Goal: Task Accomplishment & Management: Use online tool/utility

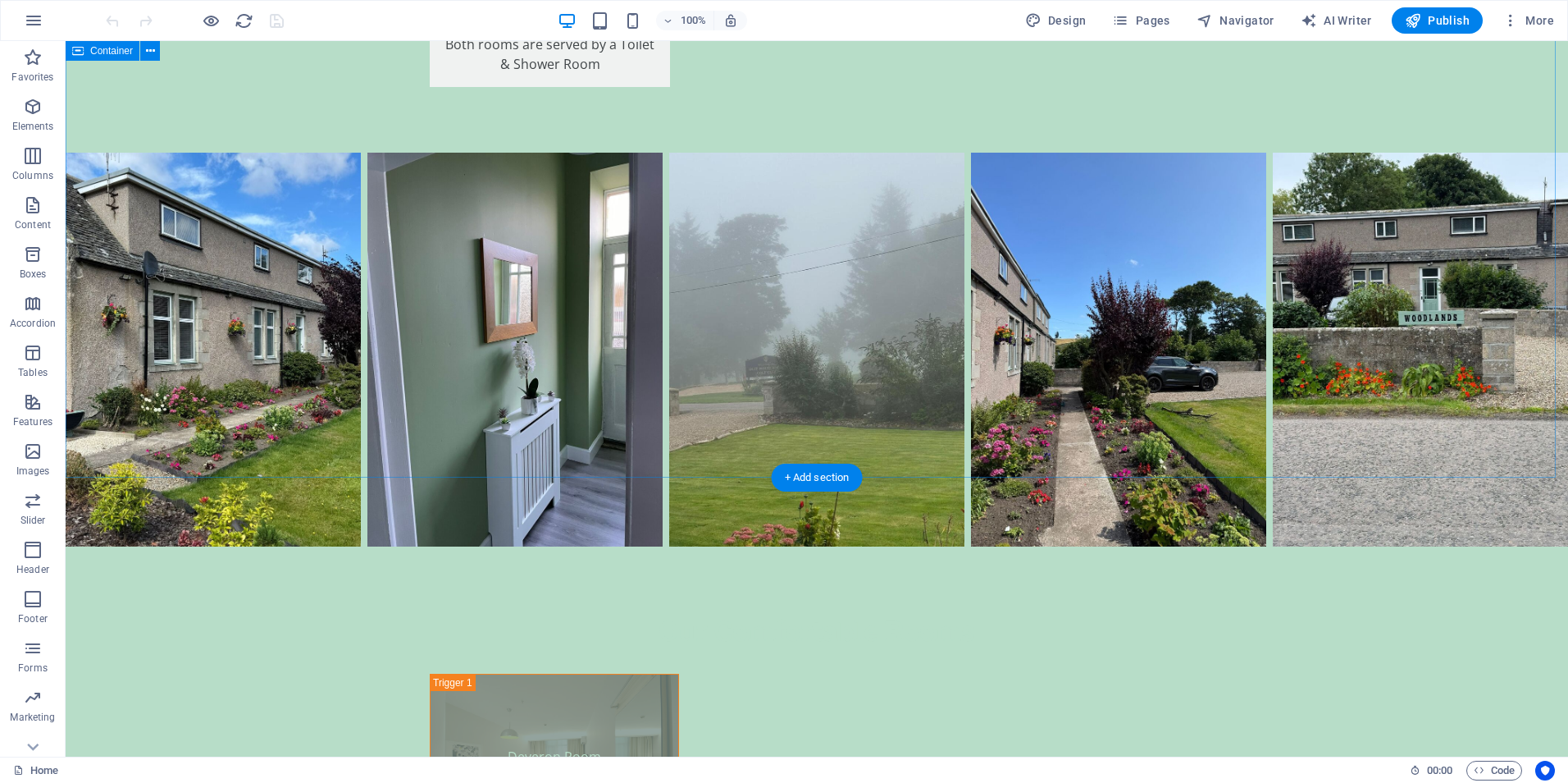
scroll to position [3671, 0]
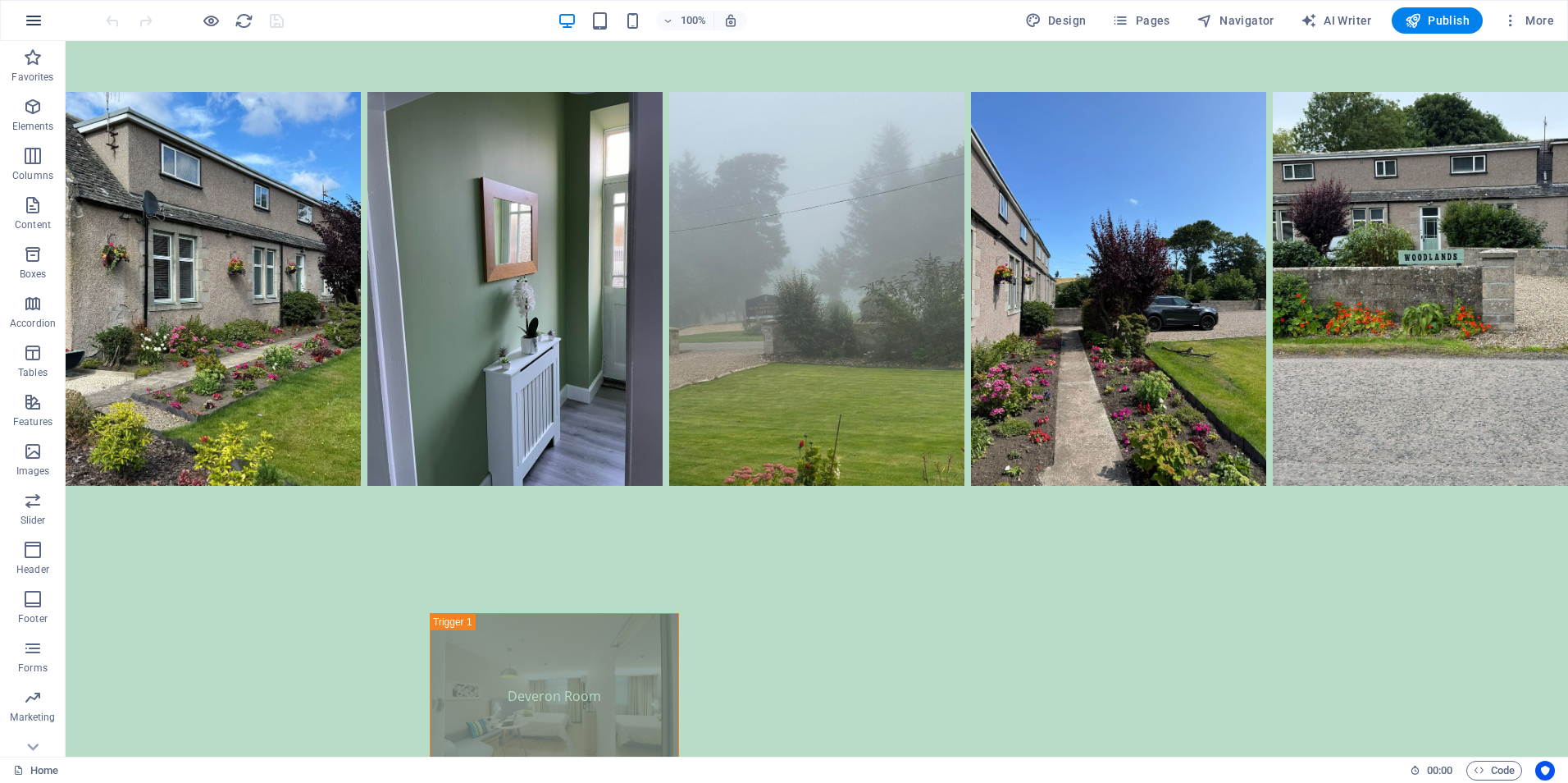
click at [33, 20] on icon "button" at bounding box center [33, 20] width 20 height 20
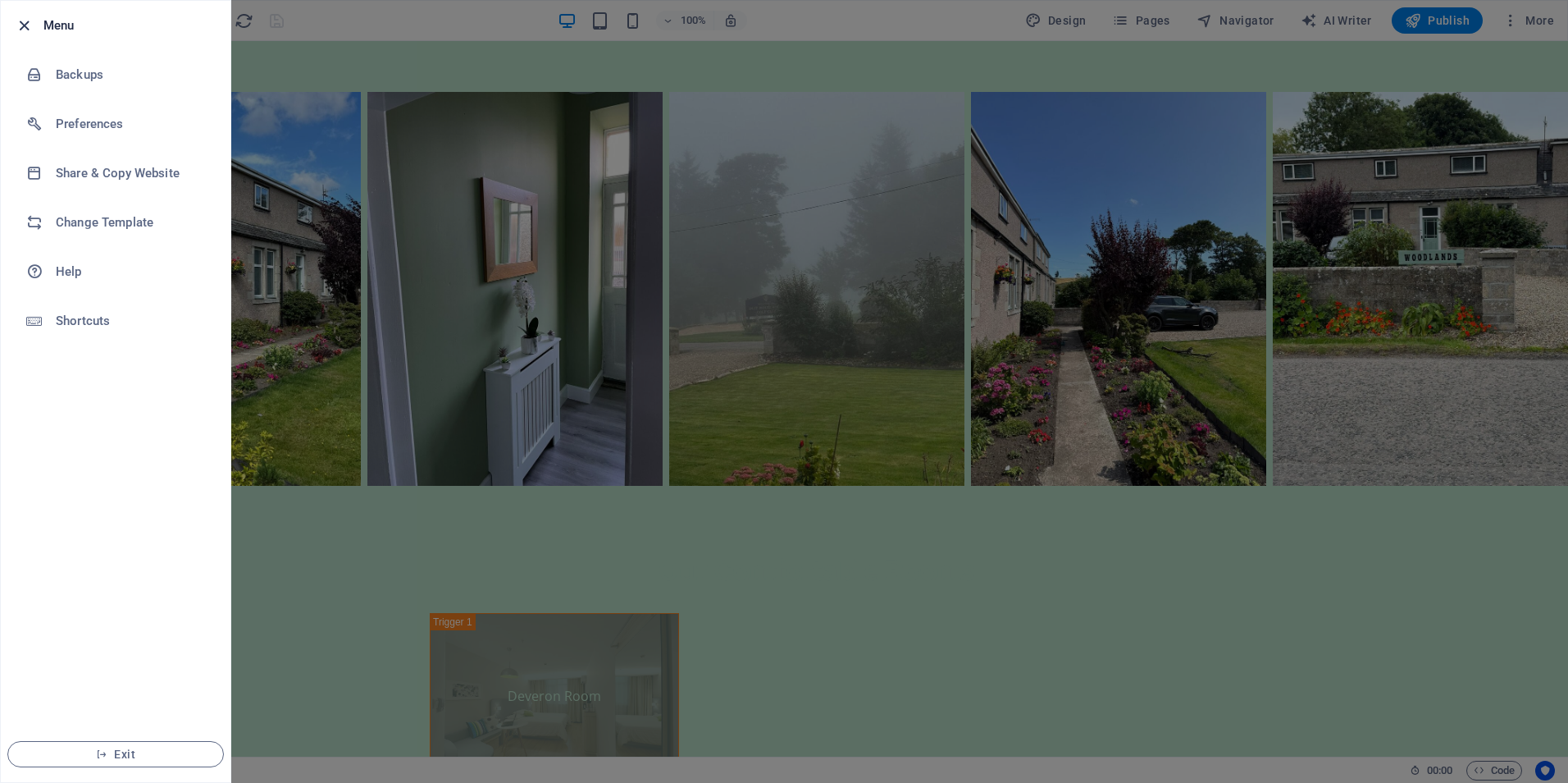
click at [22, 23] on icon "button" at bounding box center [24, 25] width 19 height 19
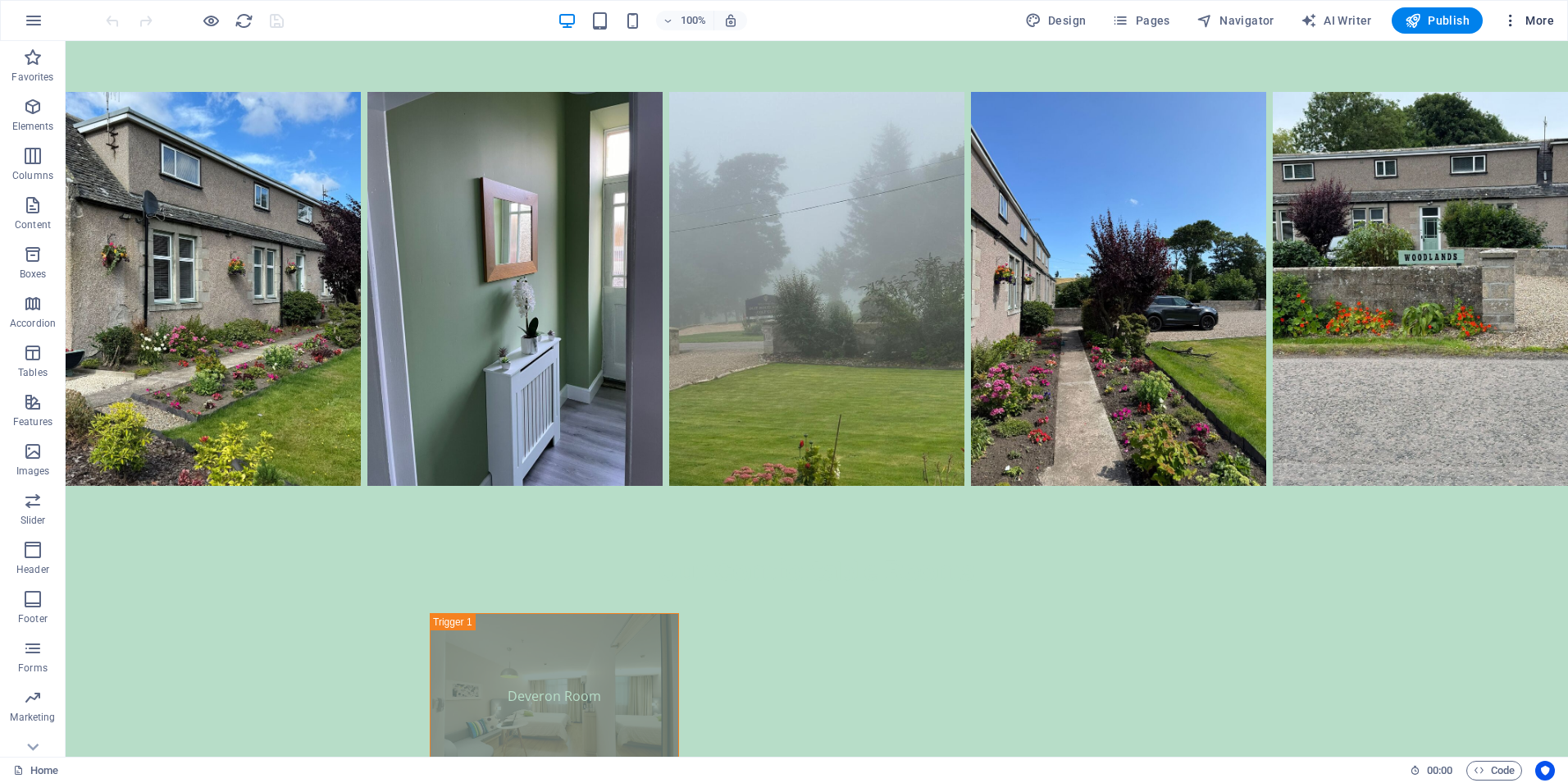
click at [1535, 20] on span "More" at bounding box center [1528, 20] width 52 height 16
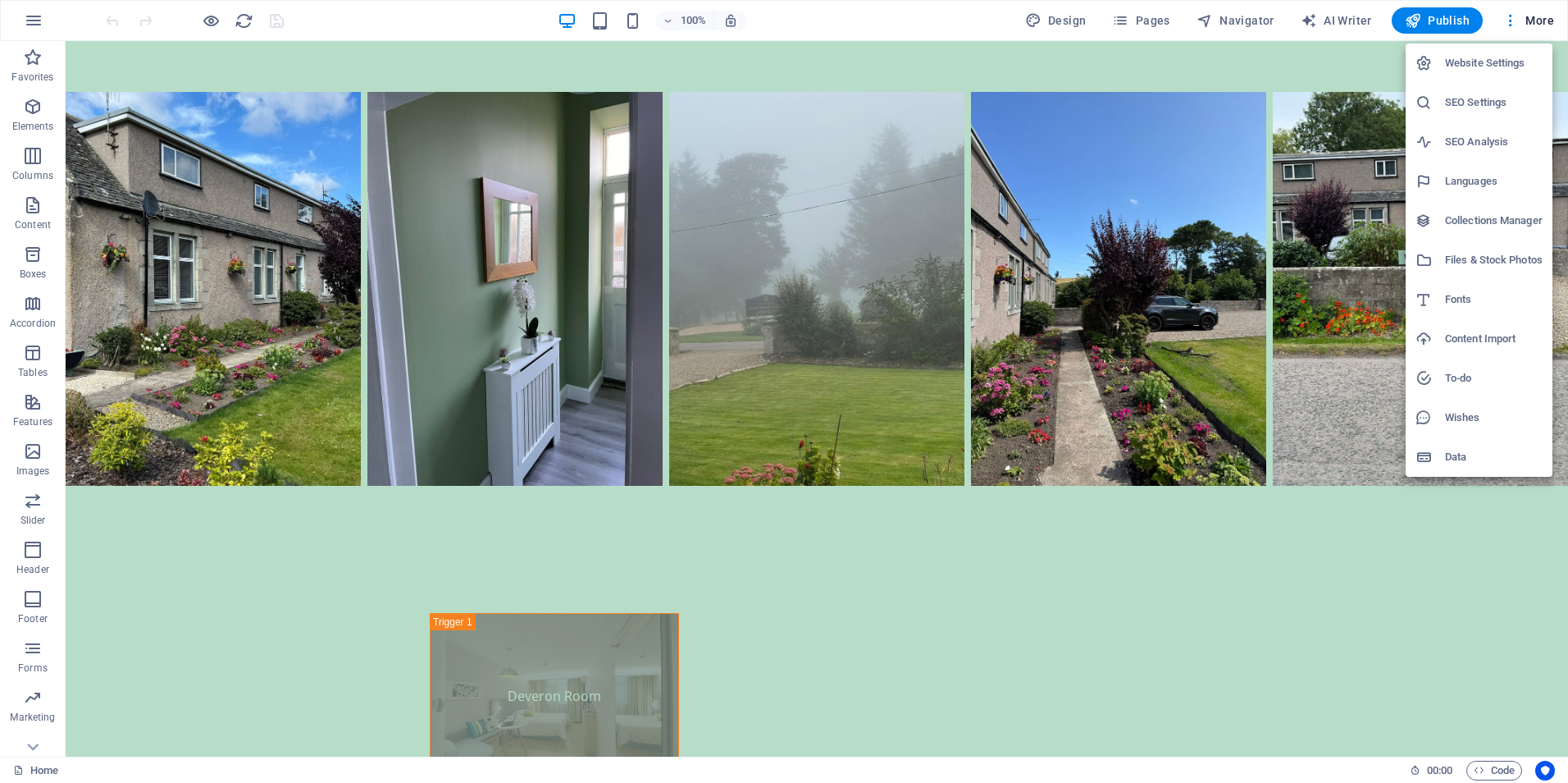
click at [1469, 461] on h6 "Data" at bounding box center [1493, 456] width 98 height 20
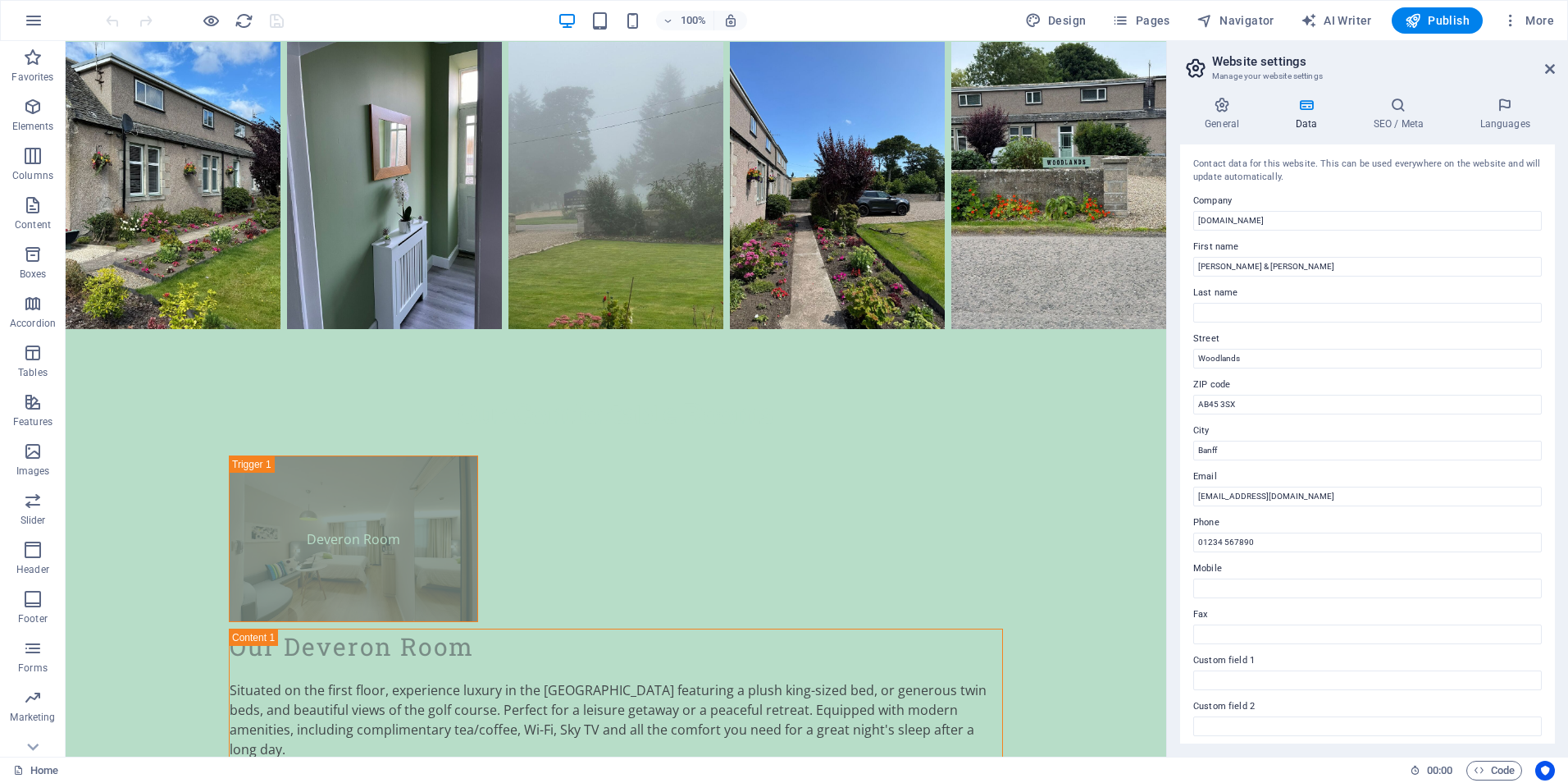
scroll to position [3563, 0]
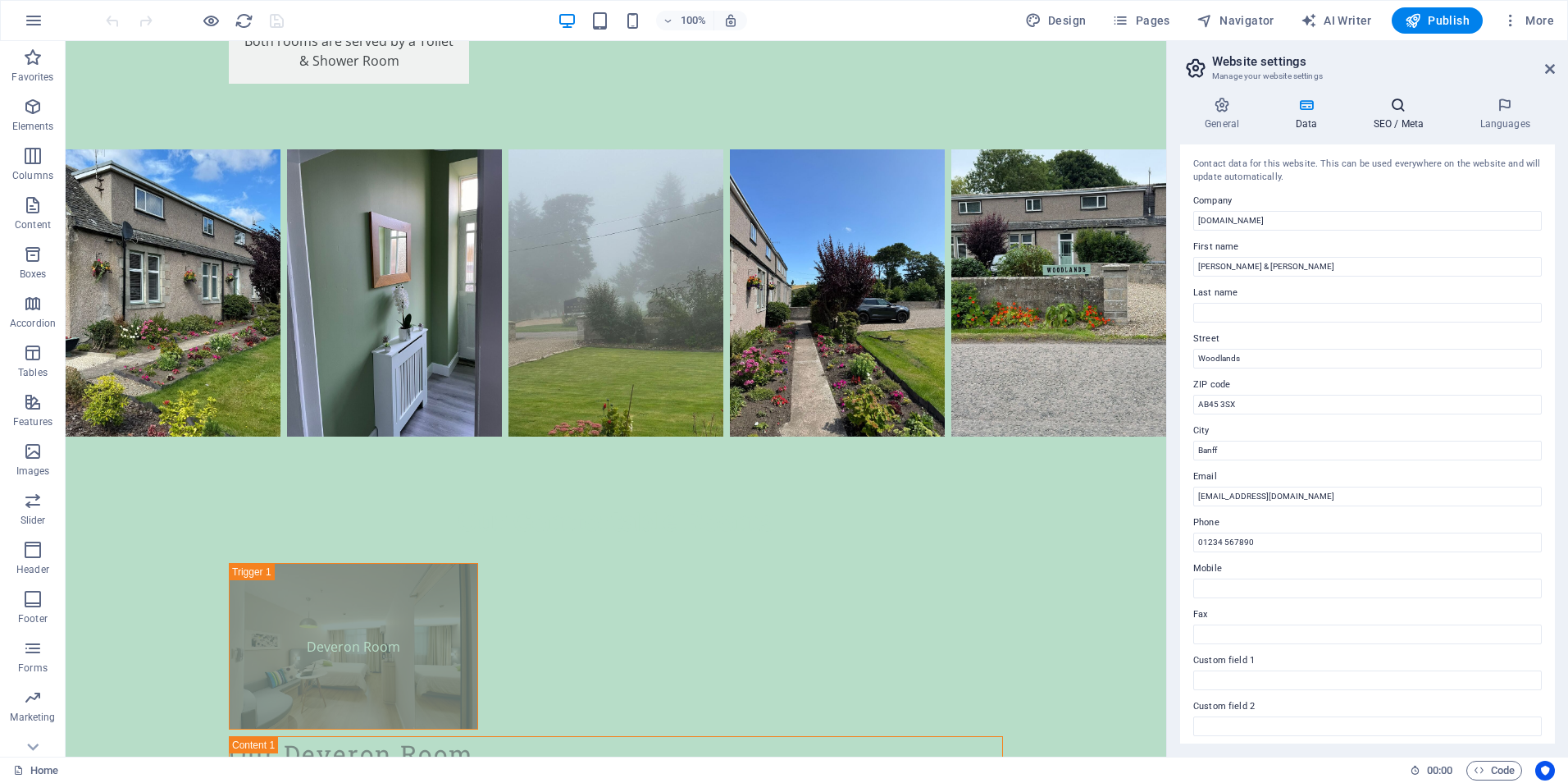
click at [1391, 117] on h4 "SEO / Meta" at bounding box center [1402, 114] width 107 height 35
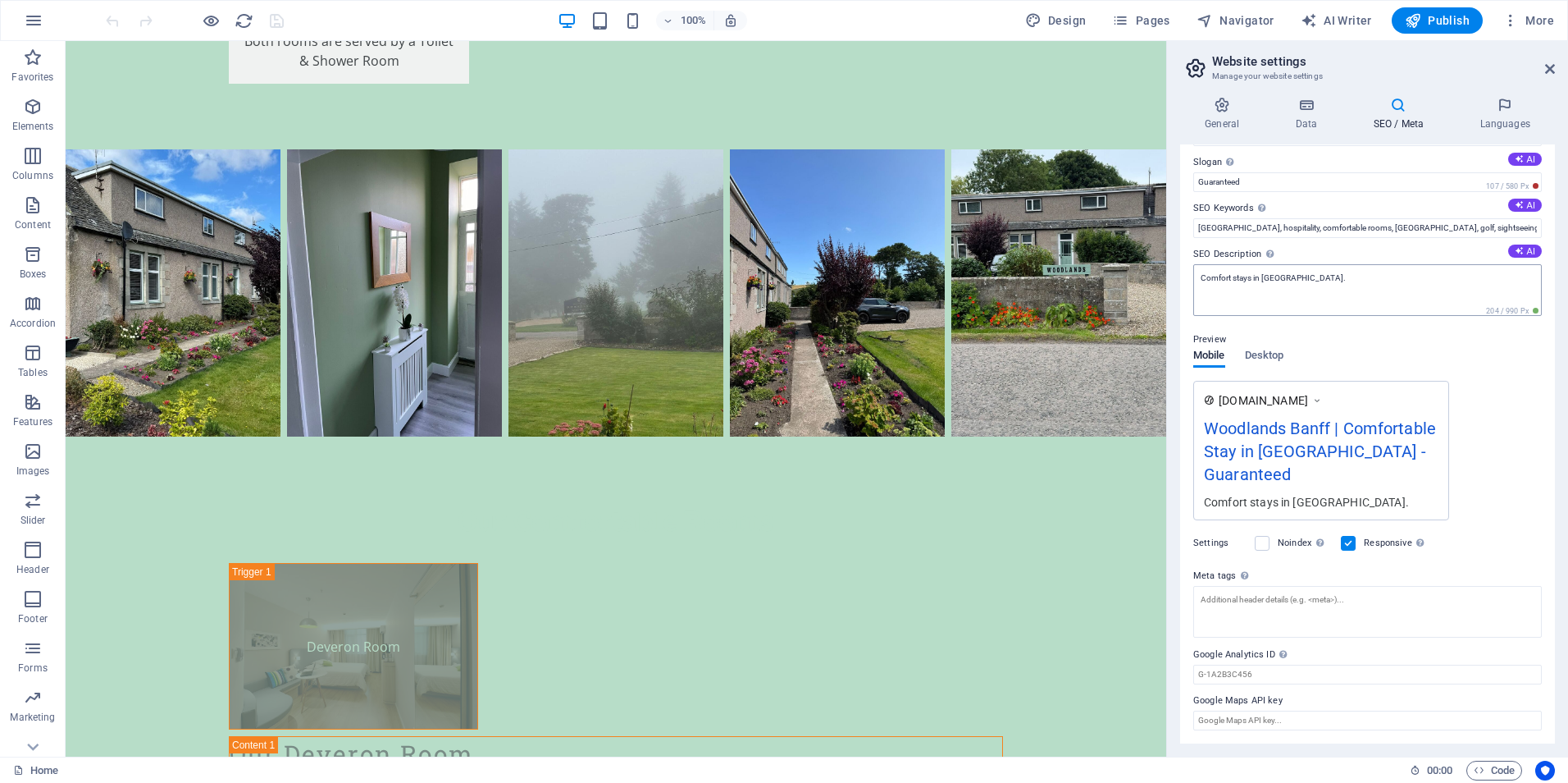
scroll to position [0, 0]
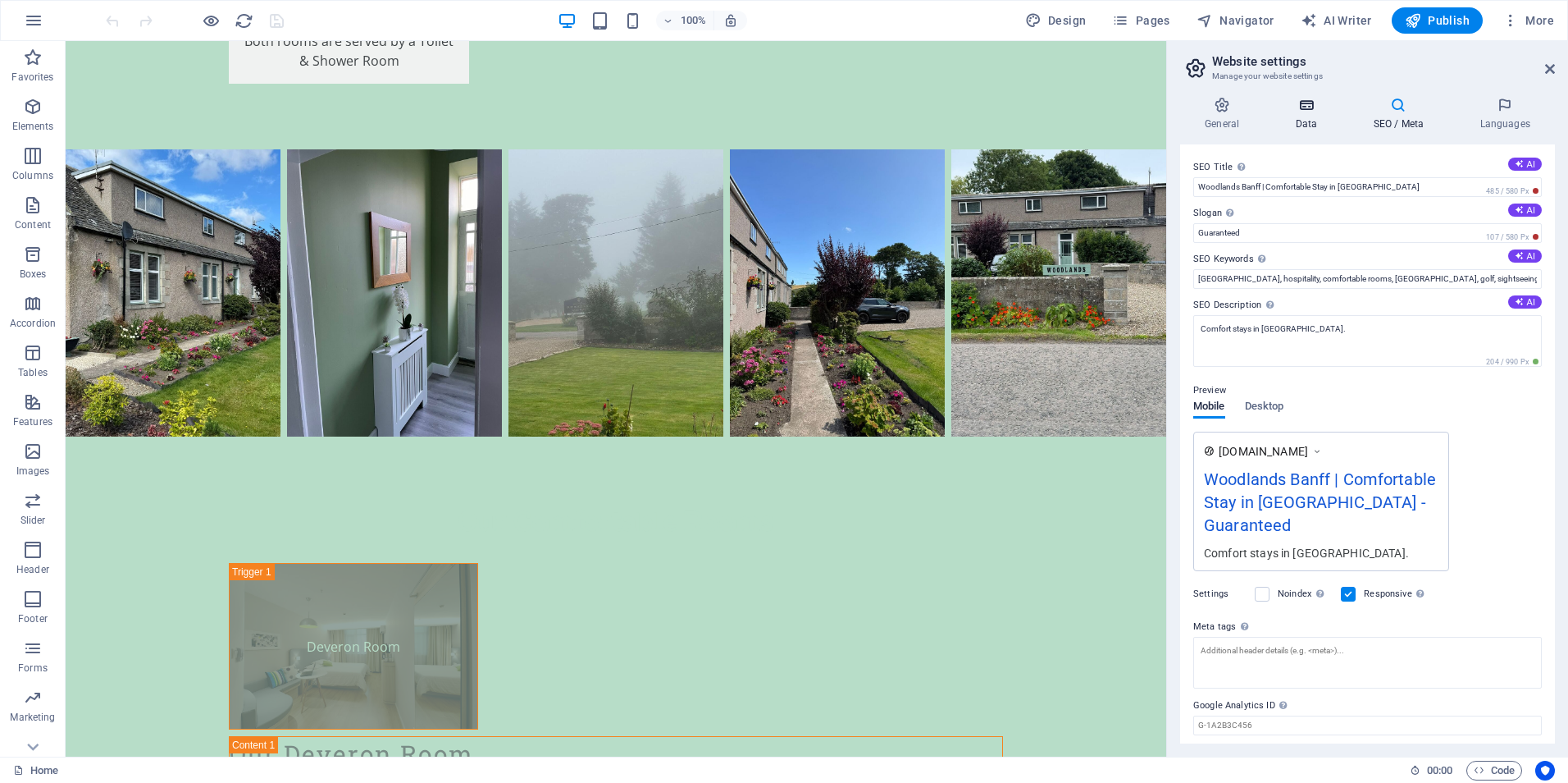
click at [1308, 112] on icon at bounding box center [1306, 104] width 71 height 16
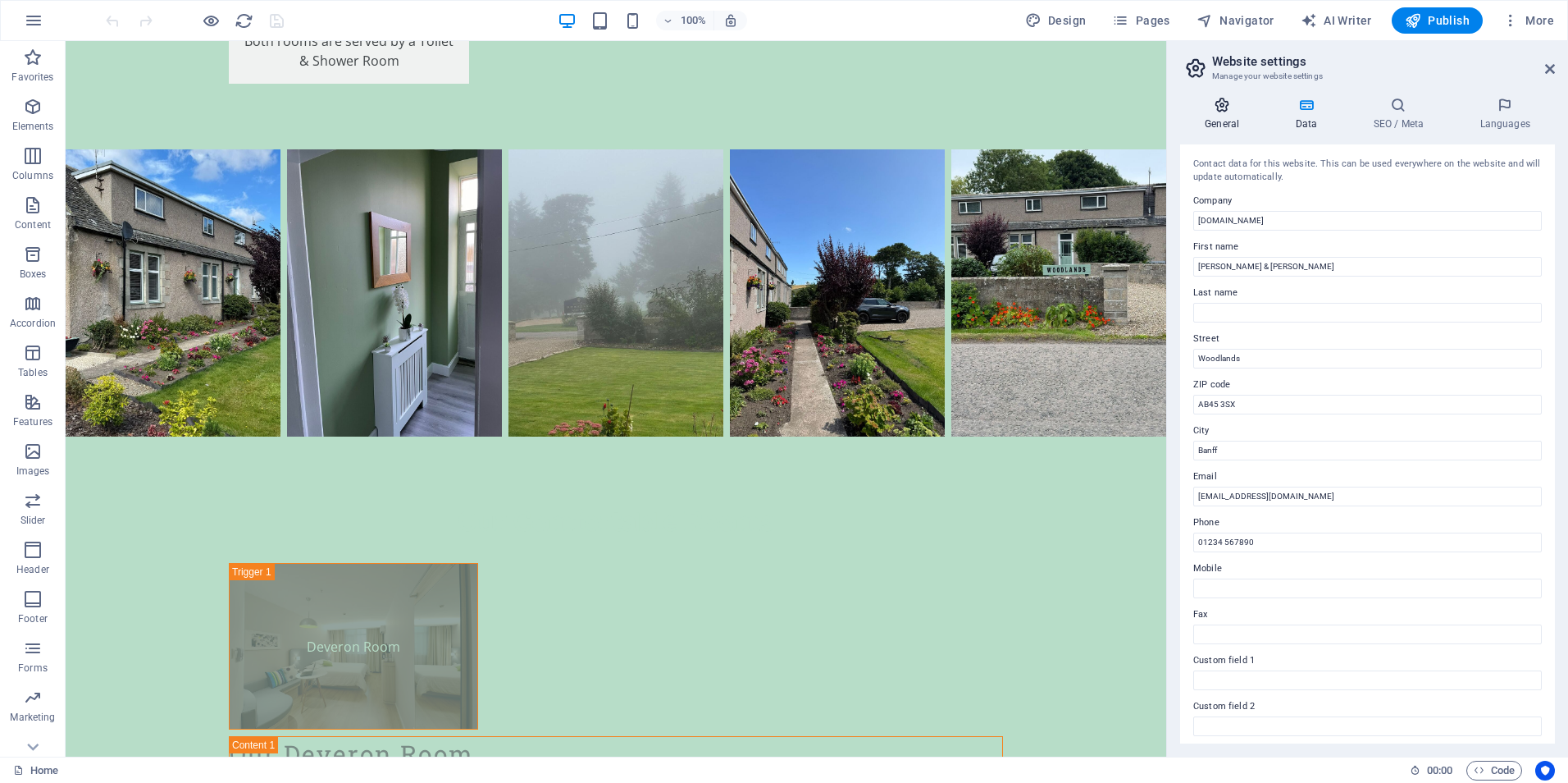
click at [1213, 114] on h4 "General" at bounding box center [1225, 114] width 90 height 35
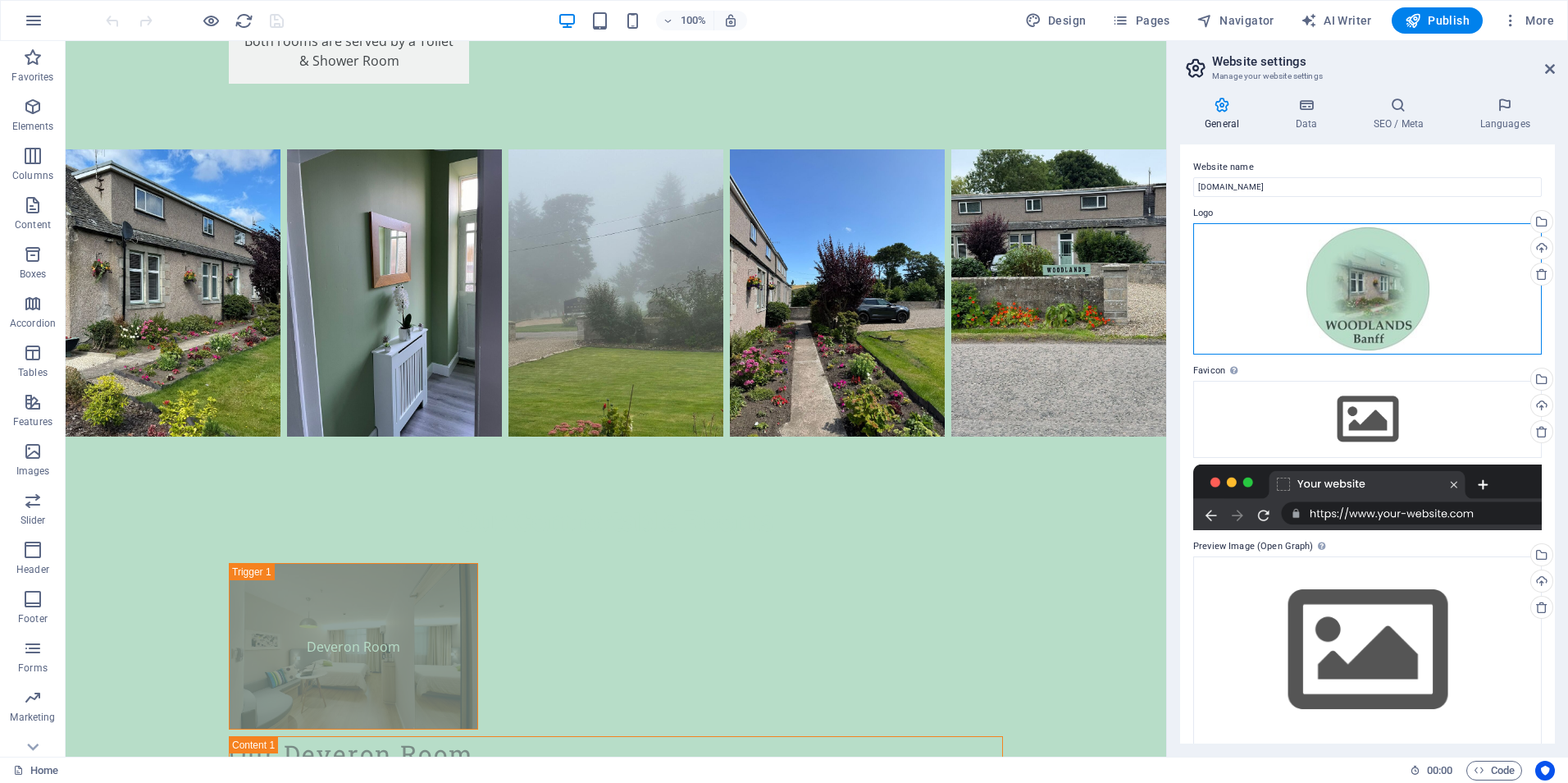
click at [1384, 276] on div "Drag files here, click to choose files or select files from Files or our free s…" at bounding box center [1367, 288] width 349 height 131
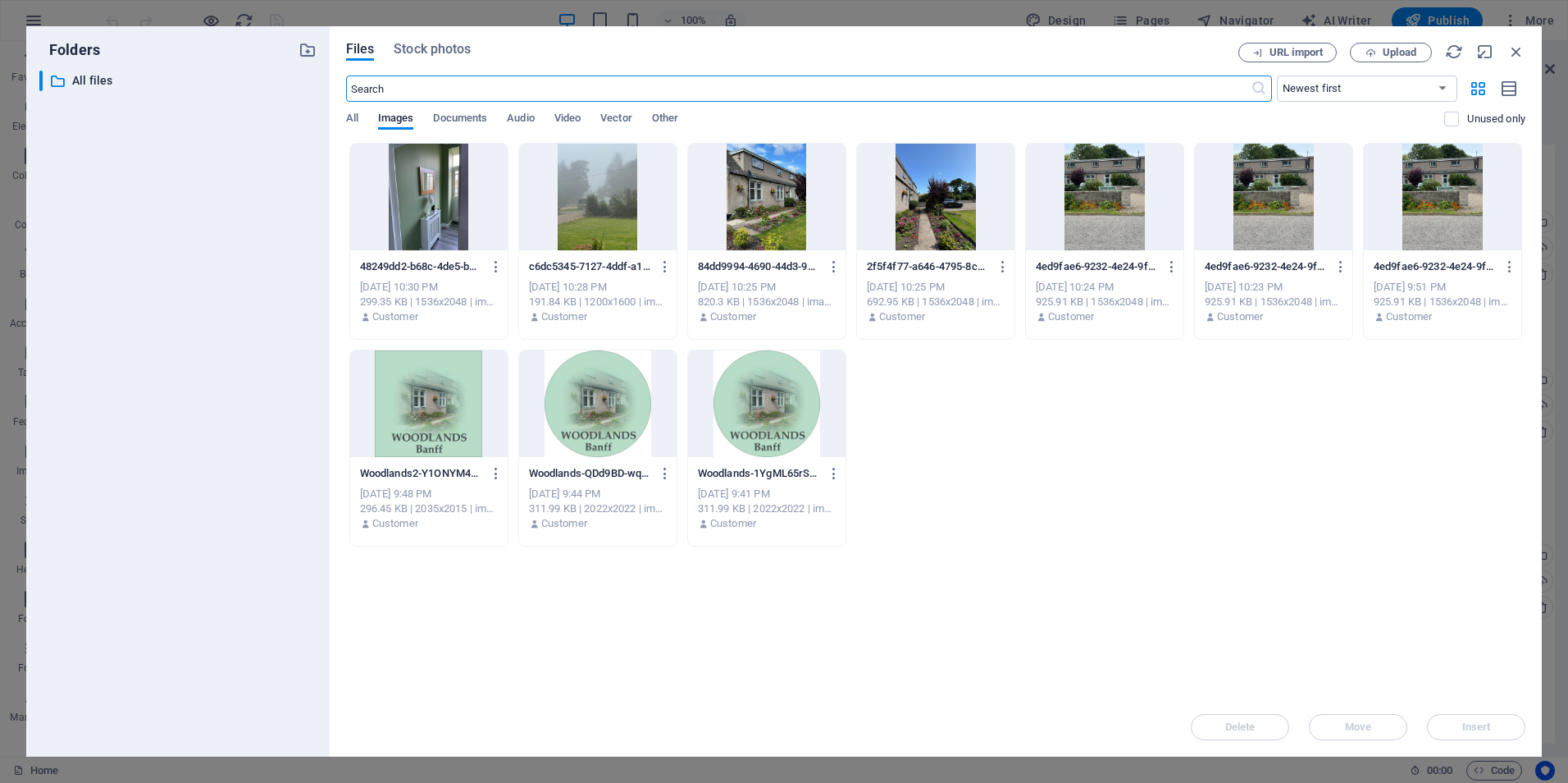
scroll to position [3470, 0]
click at [1374, 48] on icon "button" at bounding box center [1370, 53] width 11 height 11
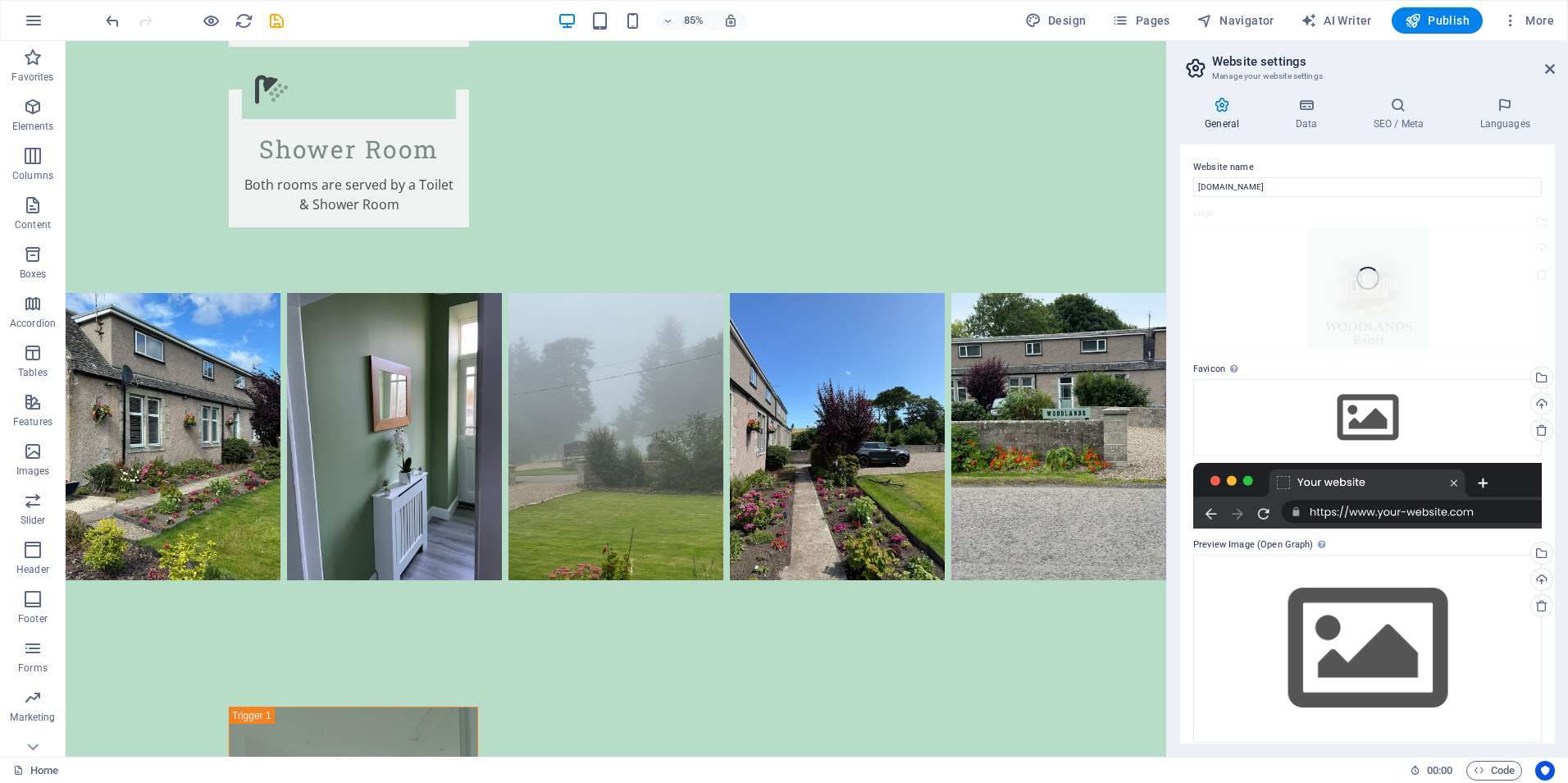
scroll to position [3563, 0]
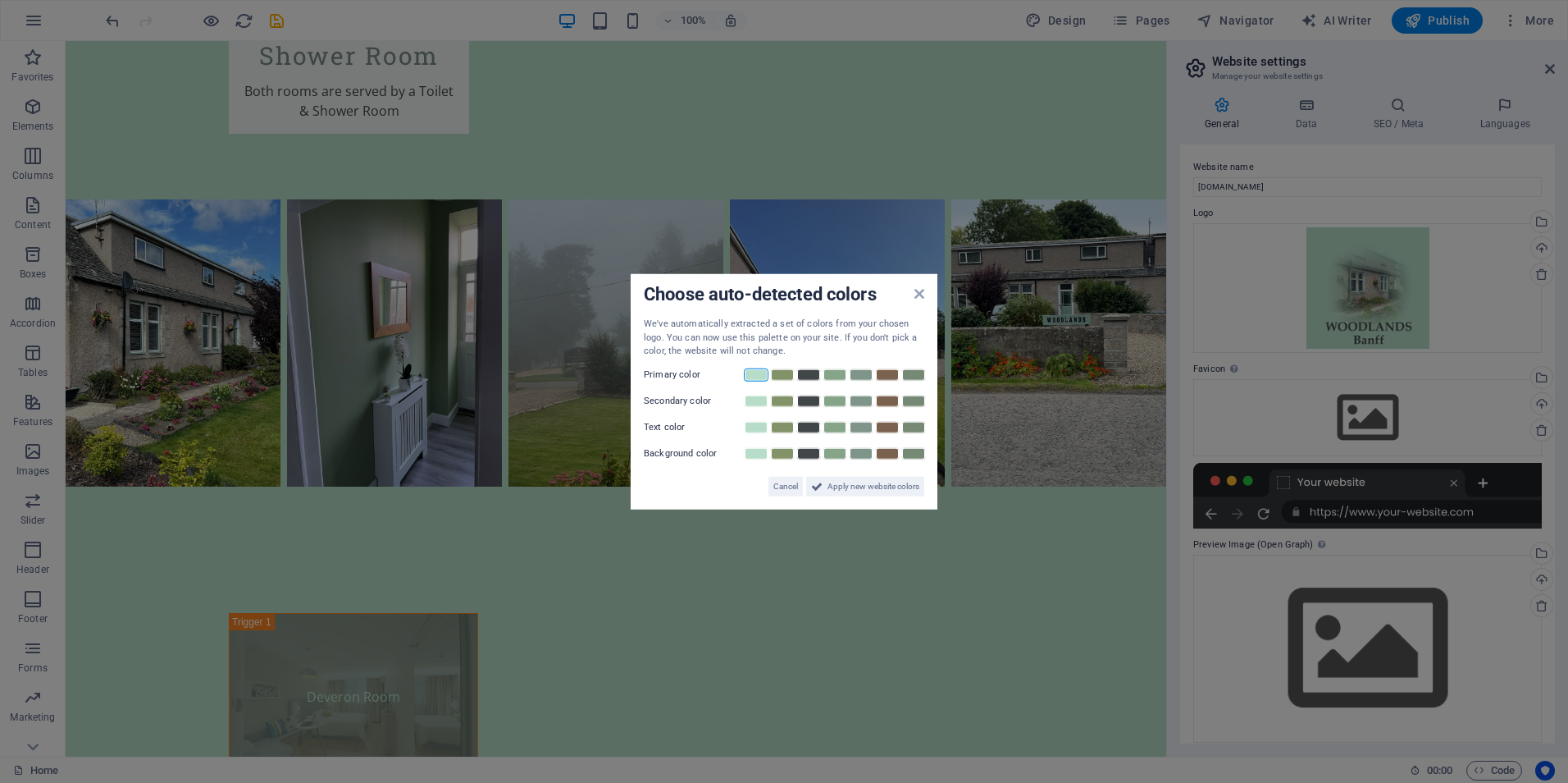
click at [758, 376] on link at bounding box center [756, 373] width 25 height 13
click at [786, 399] on link at bounding box center [782, 400] width 25 height 13
click at [811, 428] on link at bounding box center [808, 426] width 25 height 13
click at [756, 455] on link at bounding box center [756, 452] width 25 height 13
click at [850, 485] on span "Apply new website colors" at bounding box center [873, 485] width 92 height 20
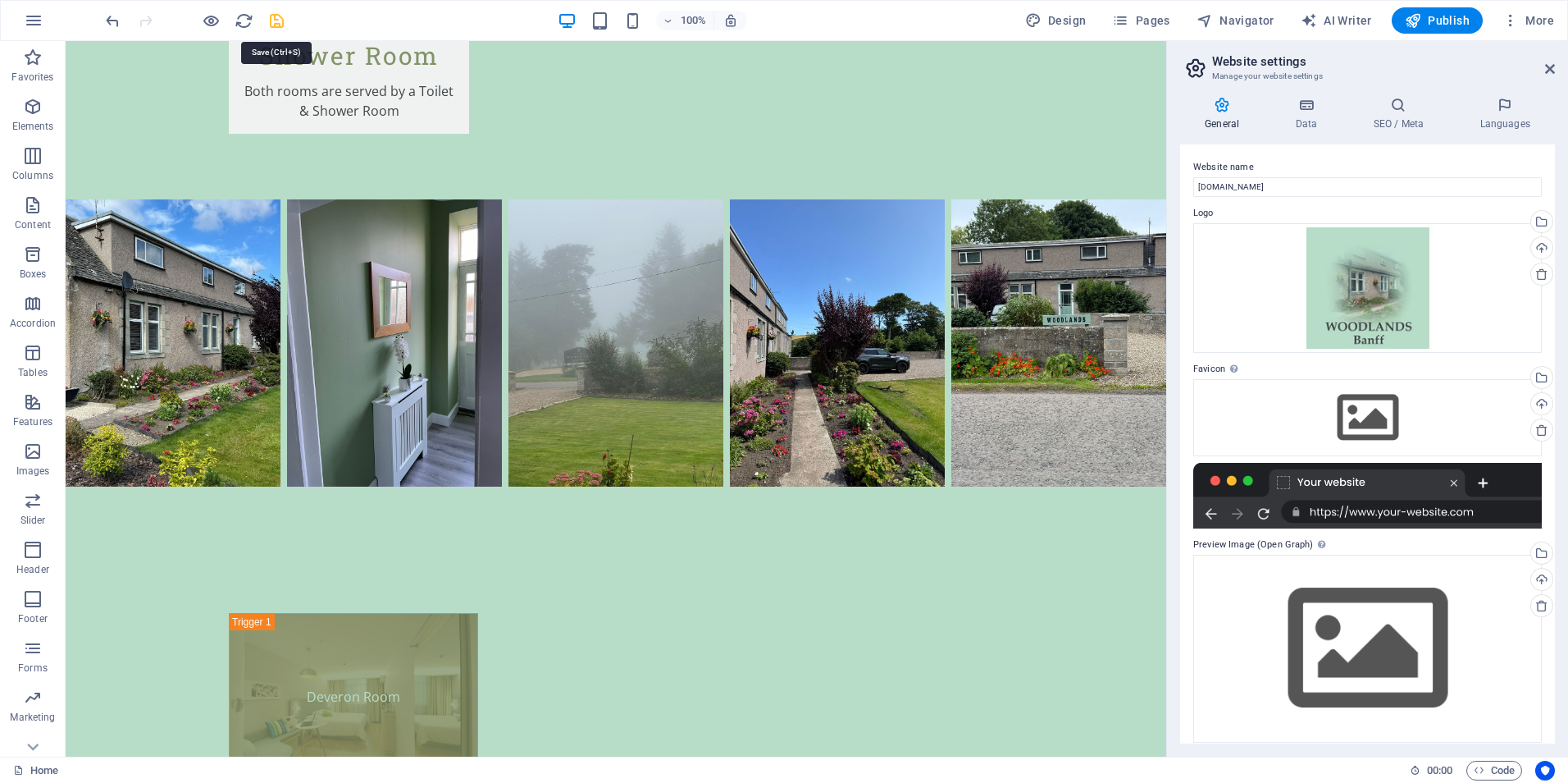
click at [276, 20] on icon "save" at bounding box center [276, 21] width 19 height 19
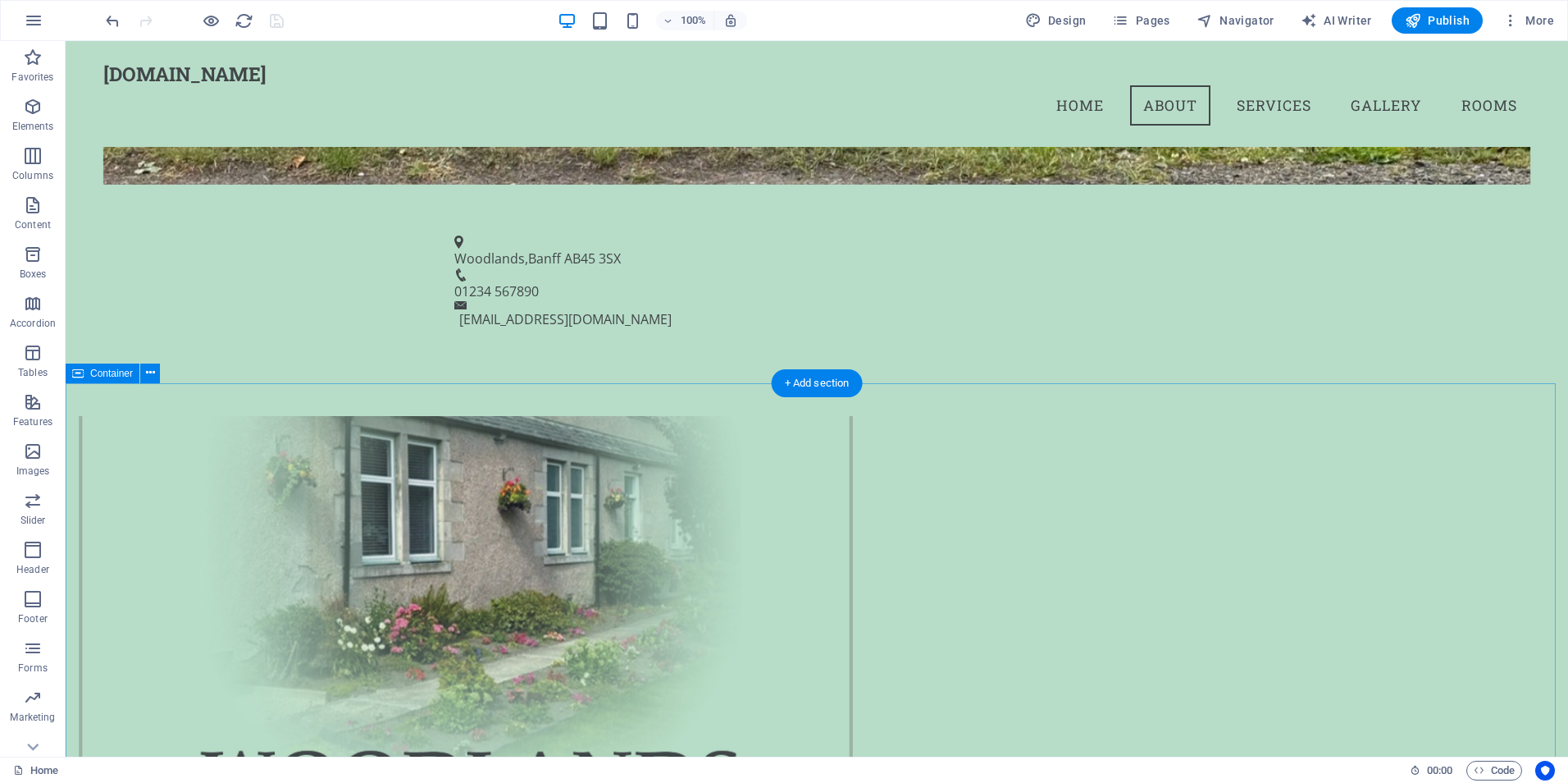
scroll to position [553, 0]
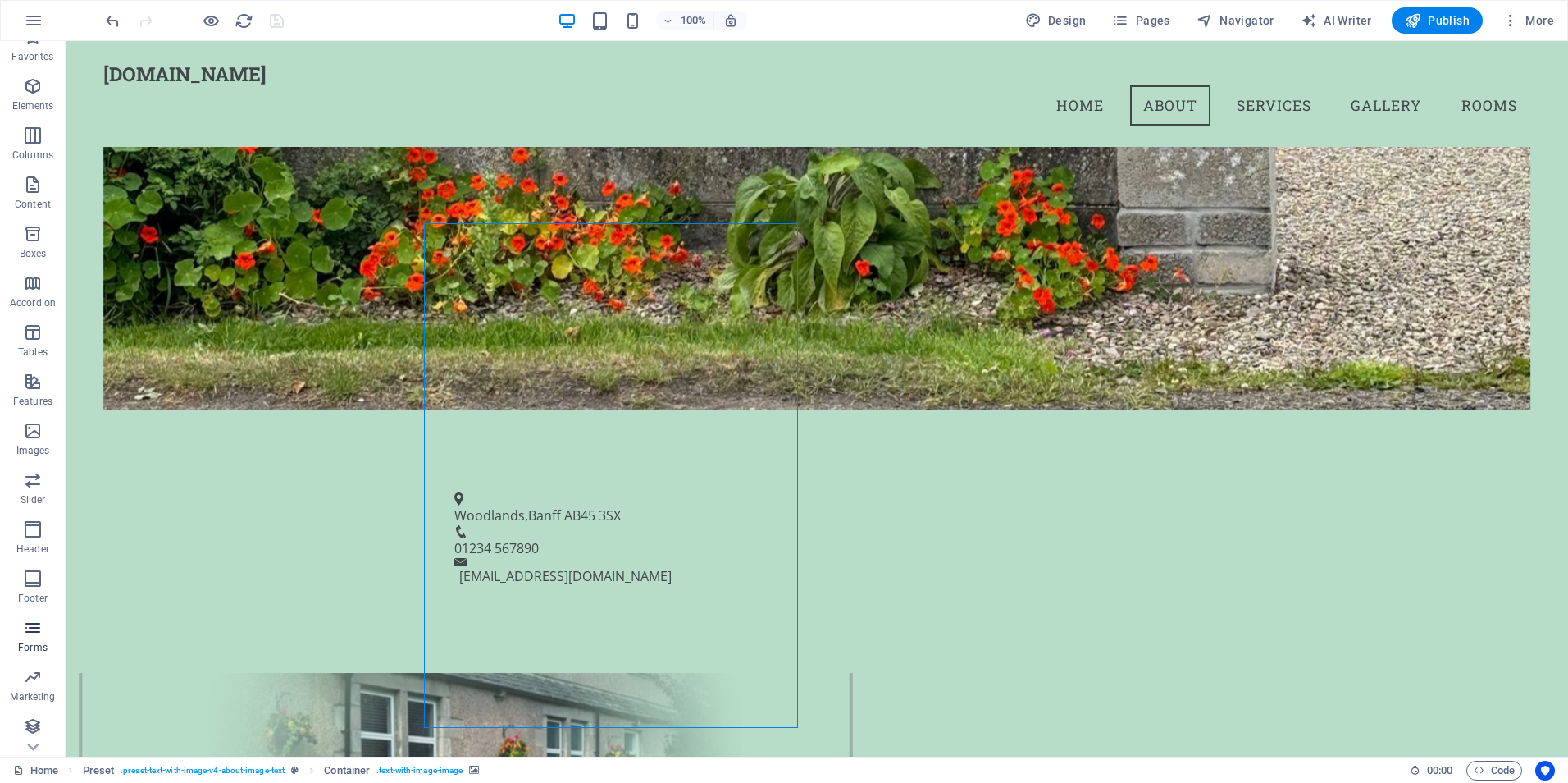
scroll to position [23, 0]
click at [29, 725] on icon "button" at bounding box center [32, 723] width 20 height 20
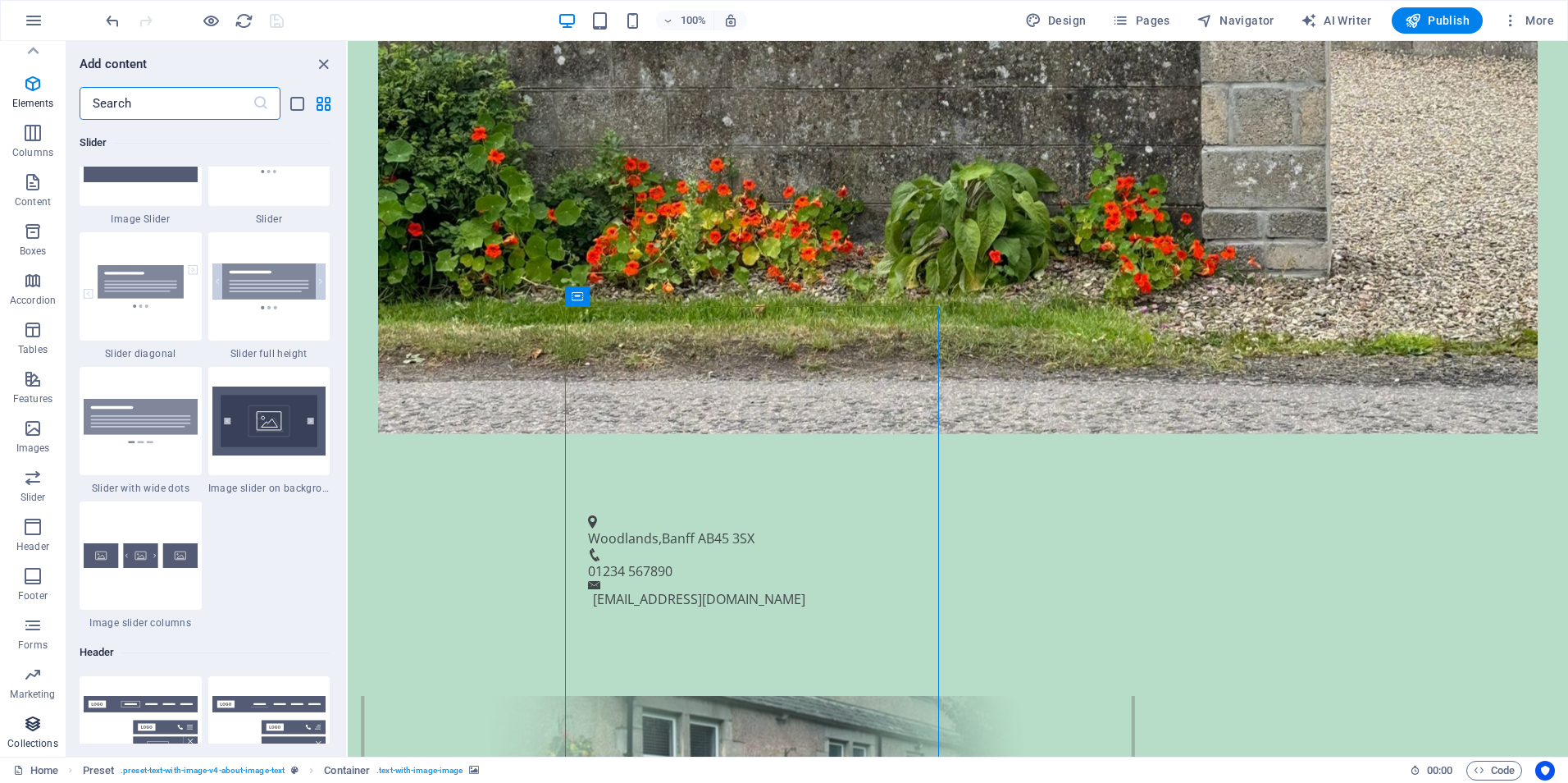
scroll to position [15019, 0]
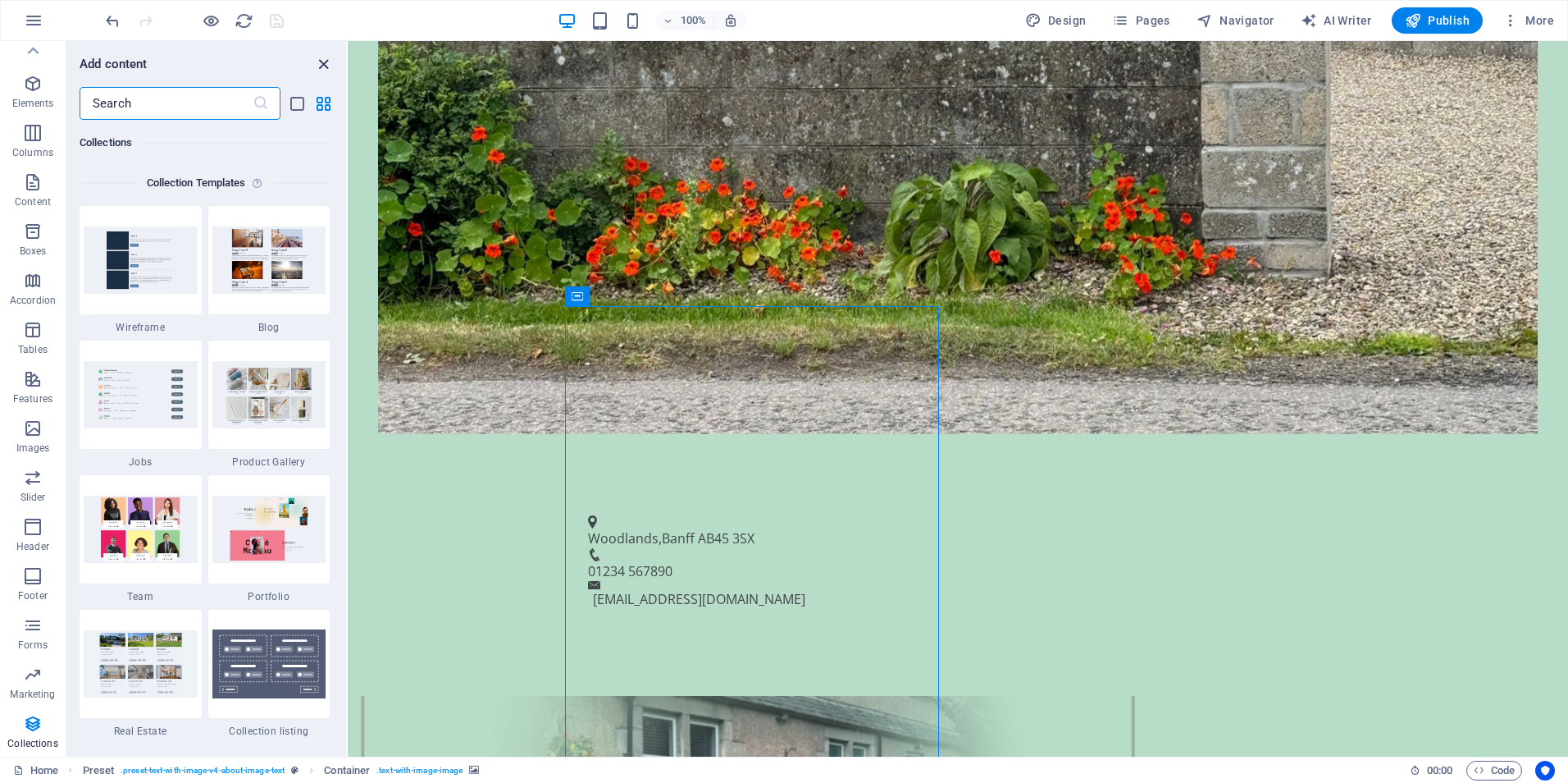
click at [324, 64] on icon "close panel" at bounding box center [323, 64] width 19 height 19
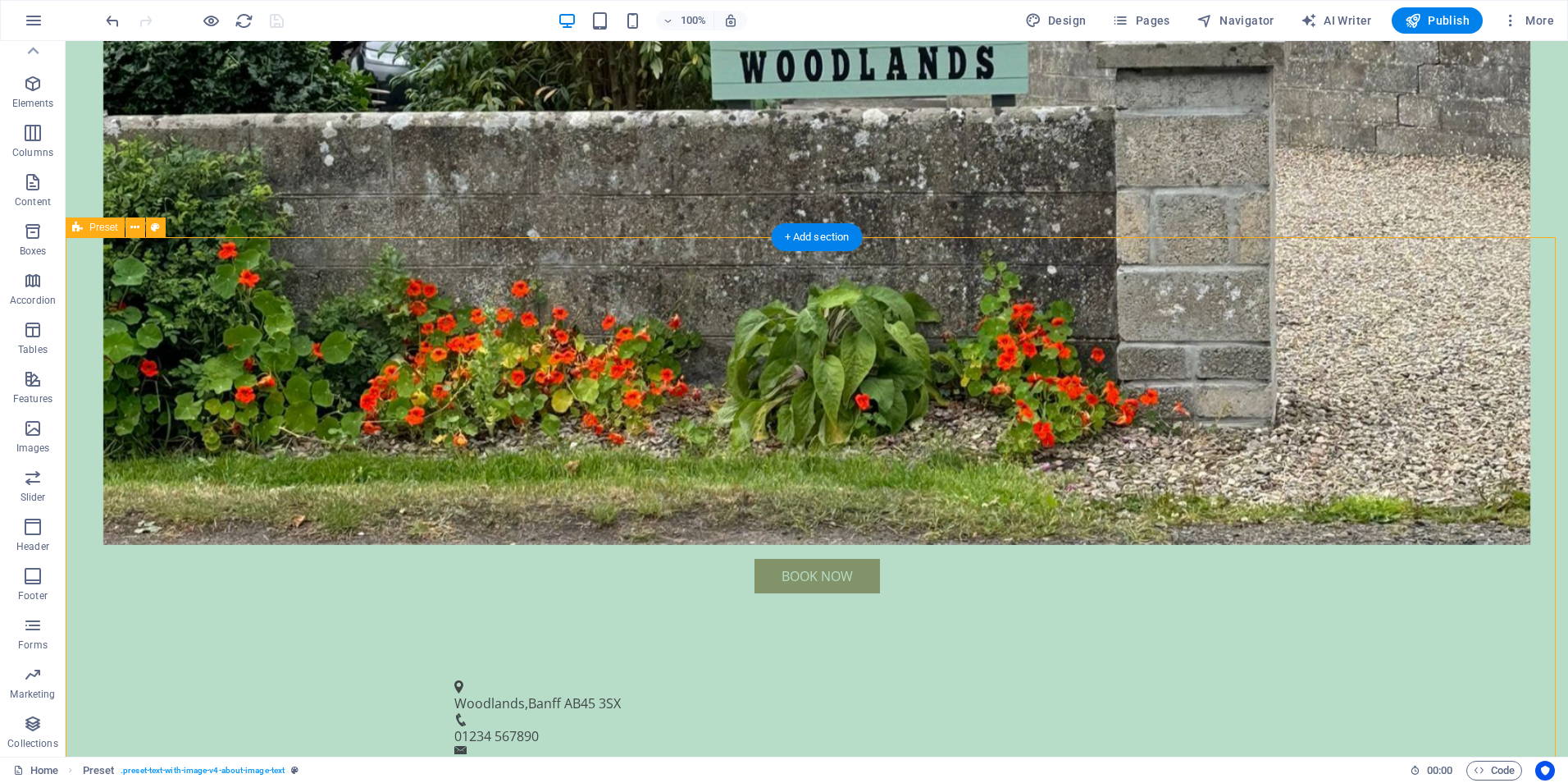
scroll to position [635, 0]
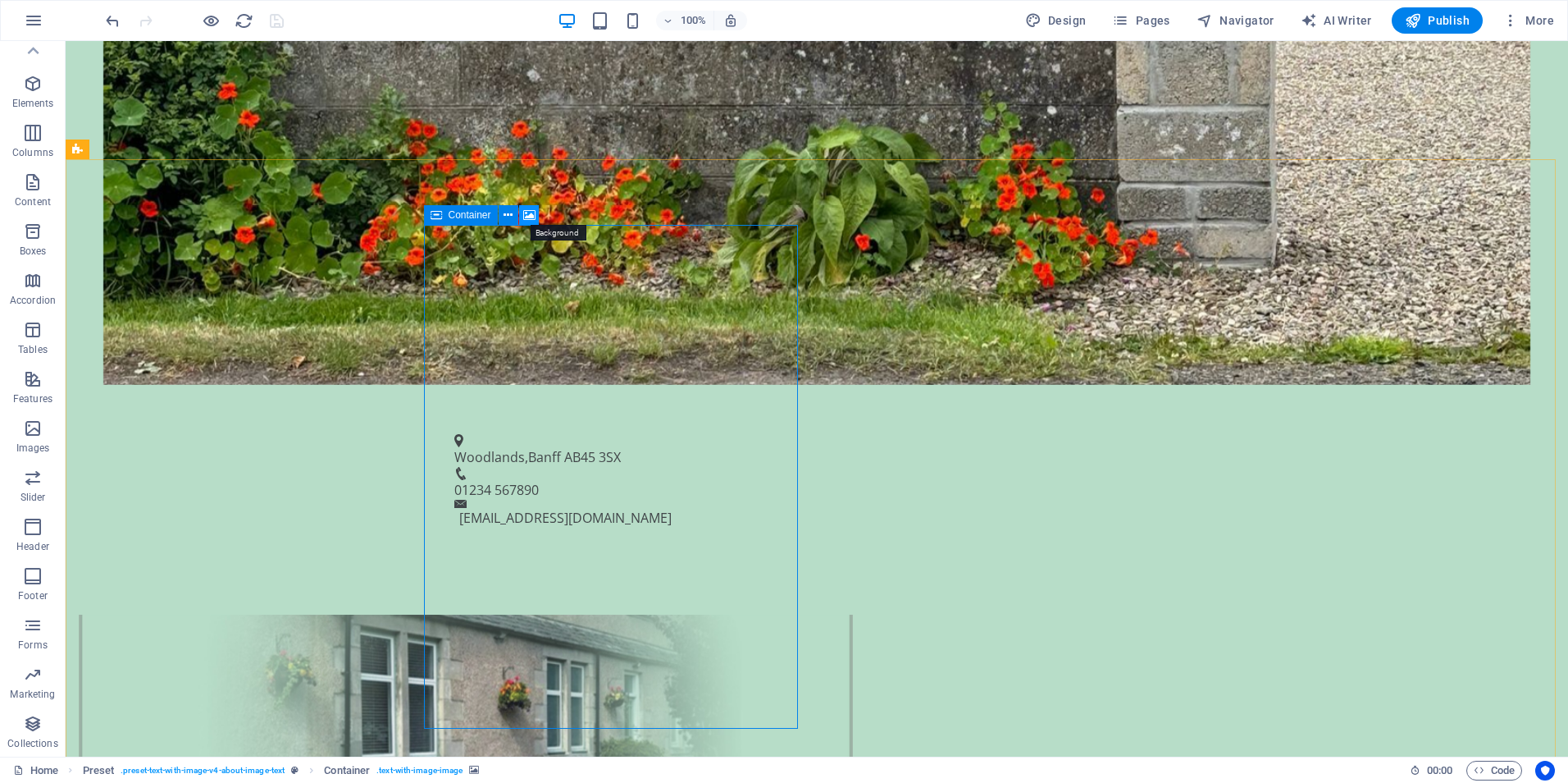
click at [527, 215] on icon at bounding box center [529, 215] width 13 height 17
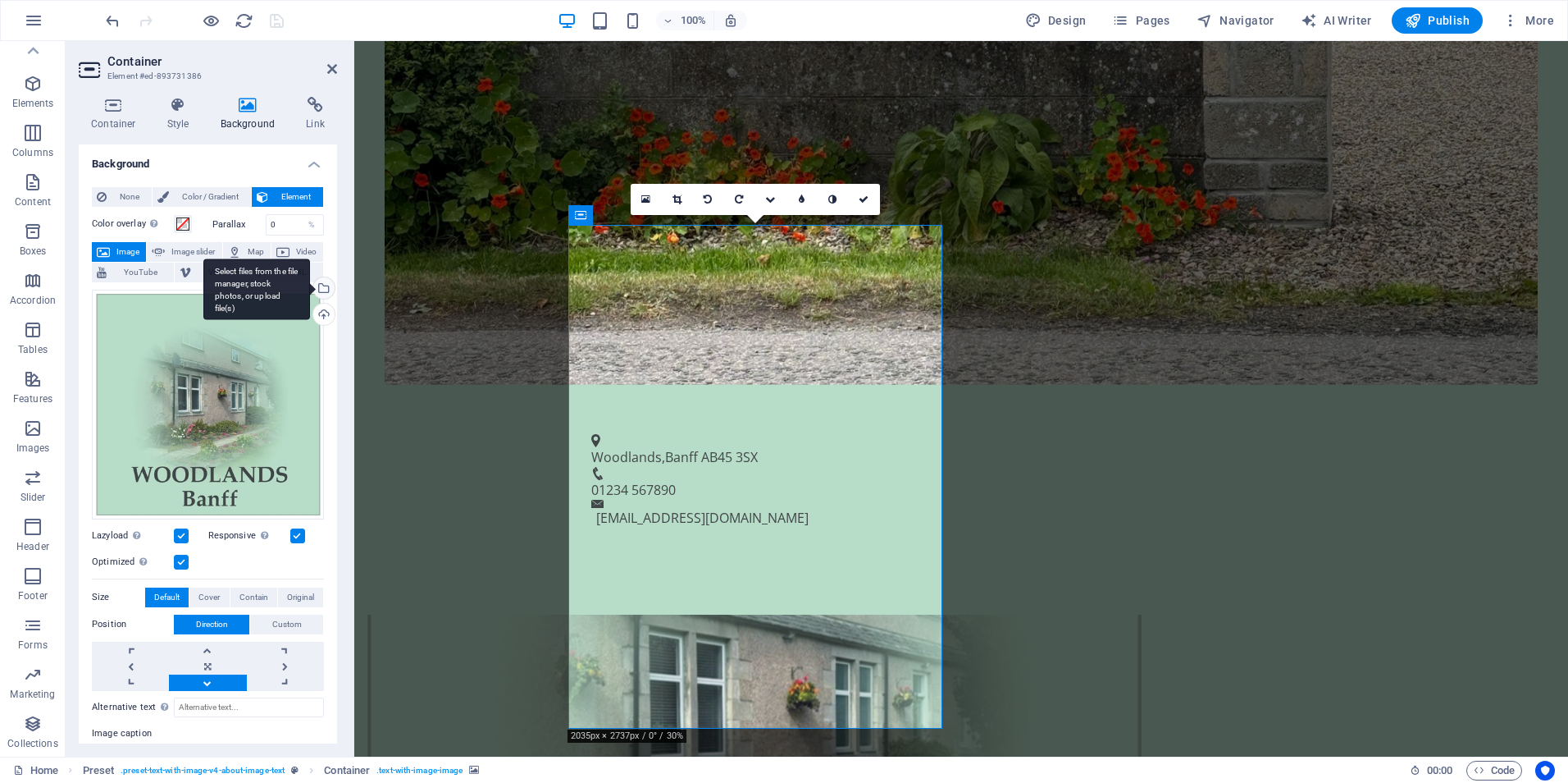
click at [323, 288] on div "Select files from the file manager, stock photos, or upload file(s)" at bounding box center [322, 289] width 25 height 25
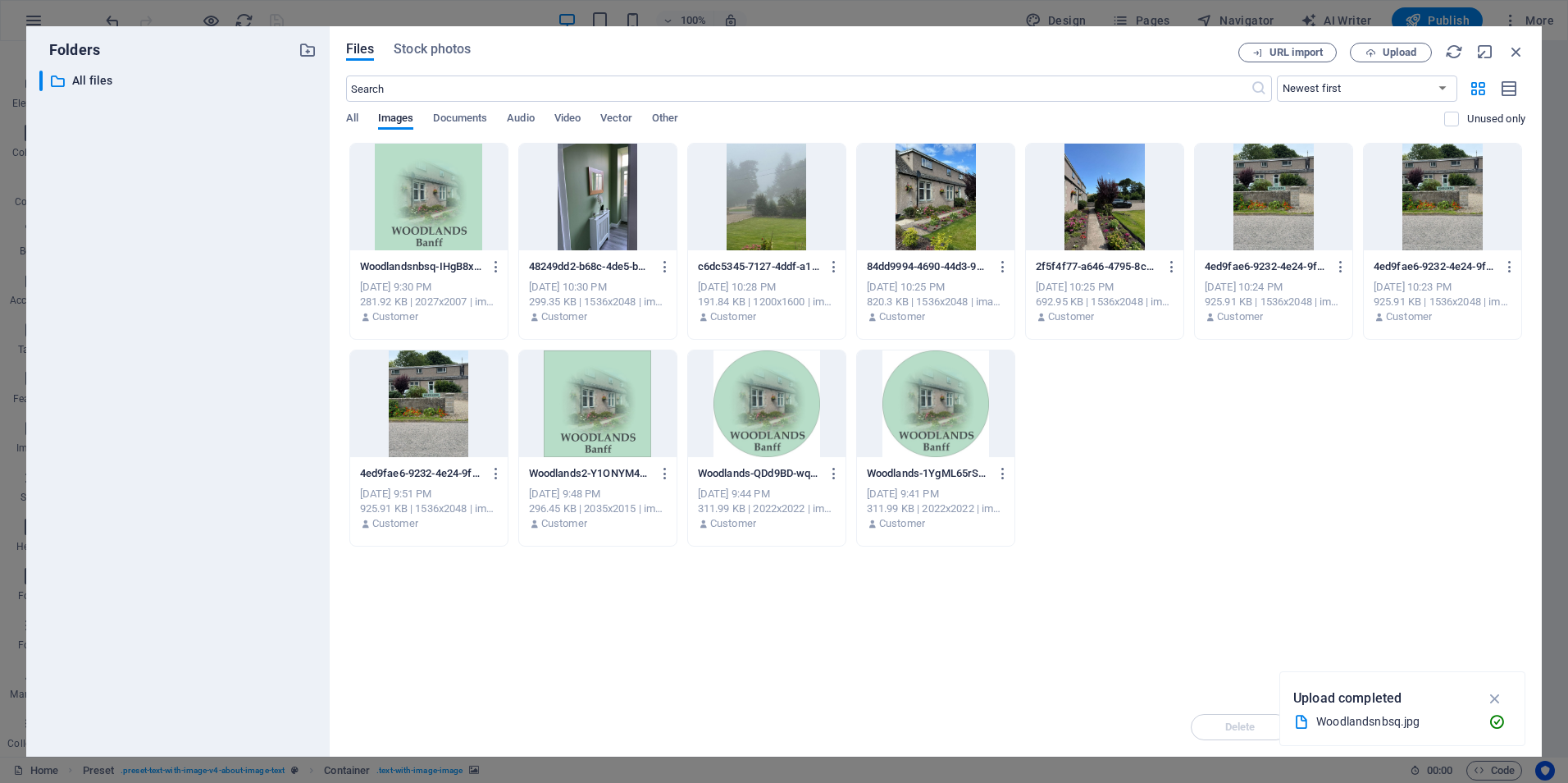
click at [427, 215] on div at bounding box center [429, 197] width 158 height 107
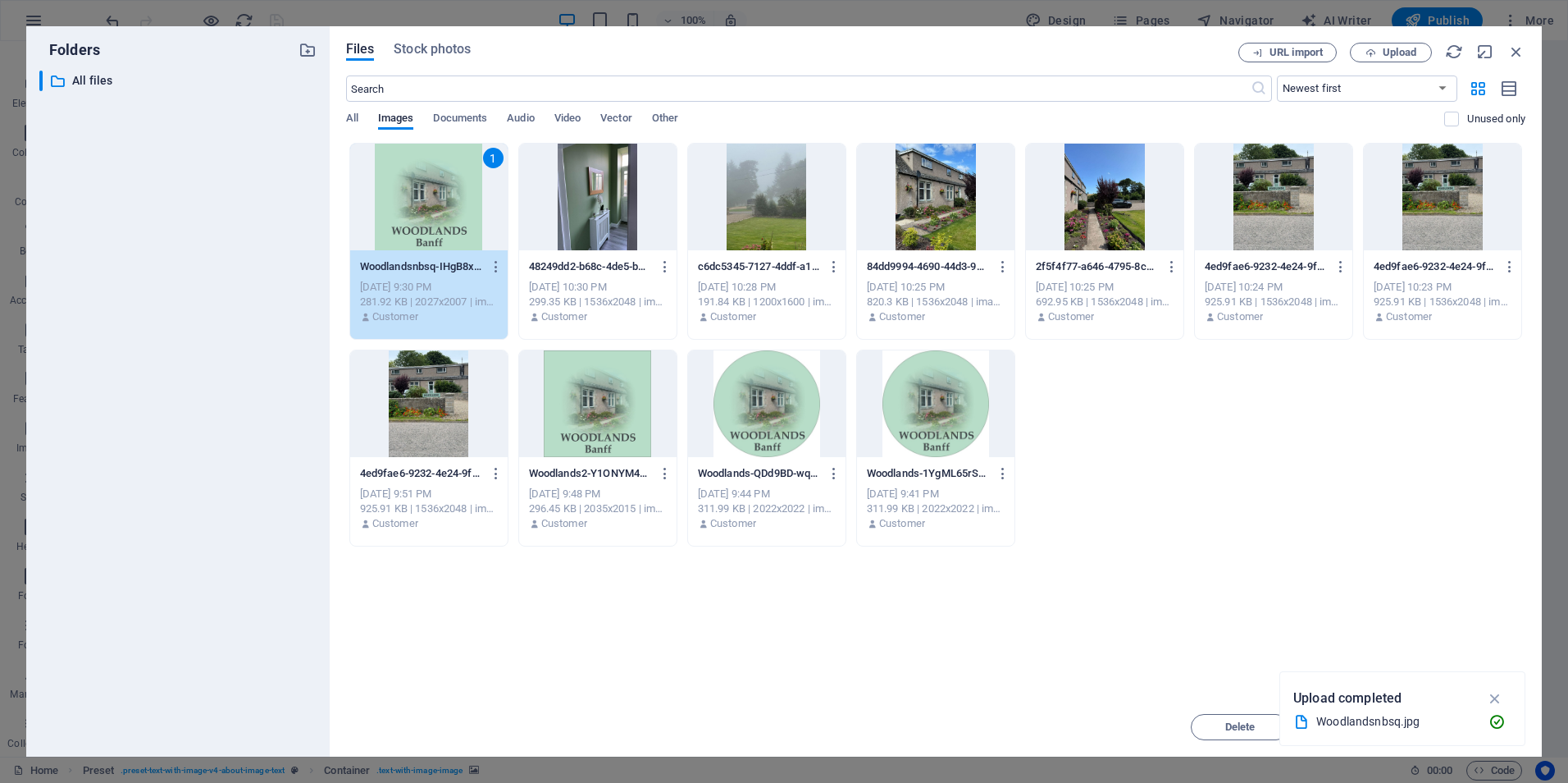
click at [437, 187] on div "1" at bounding box center [429, 197] width 158 height 107
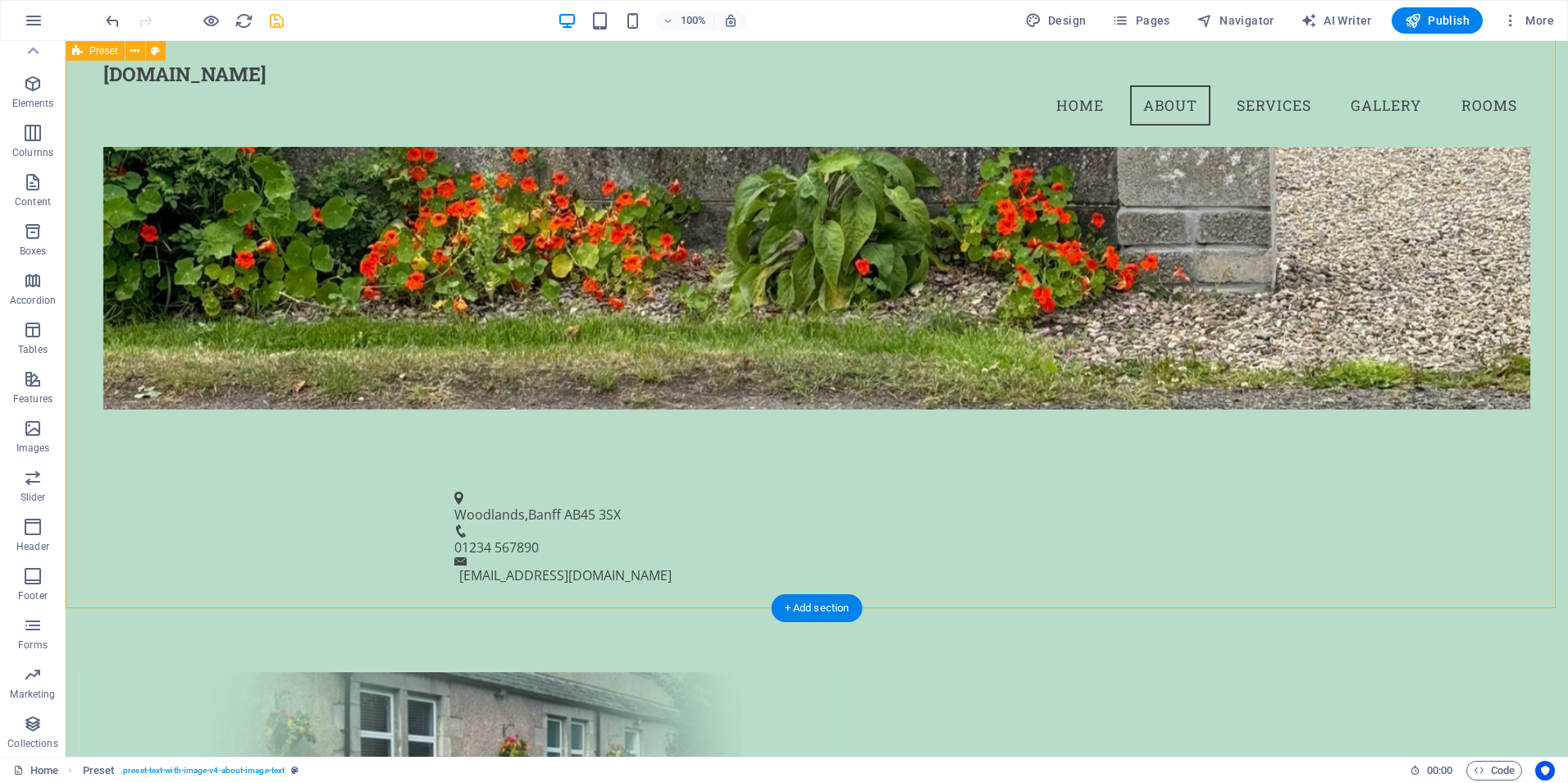
scroll to position [552, 0]
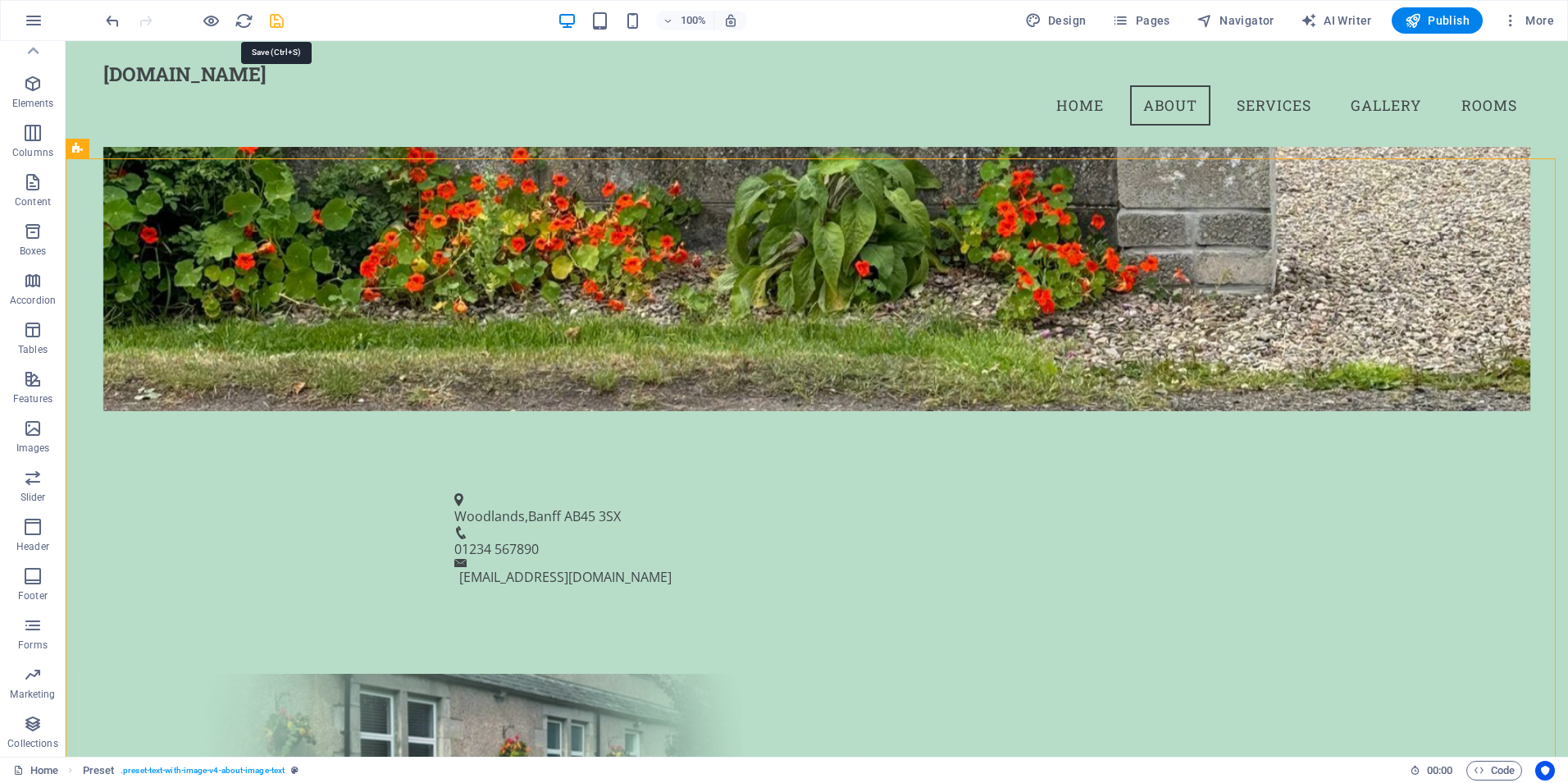
click at [279, 27] on icon "save" at bounding box center [276, 21] width 19 height 19
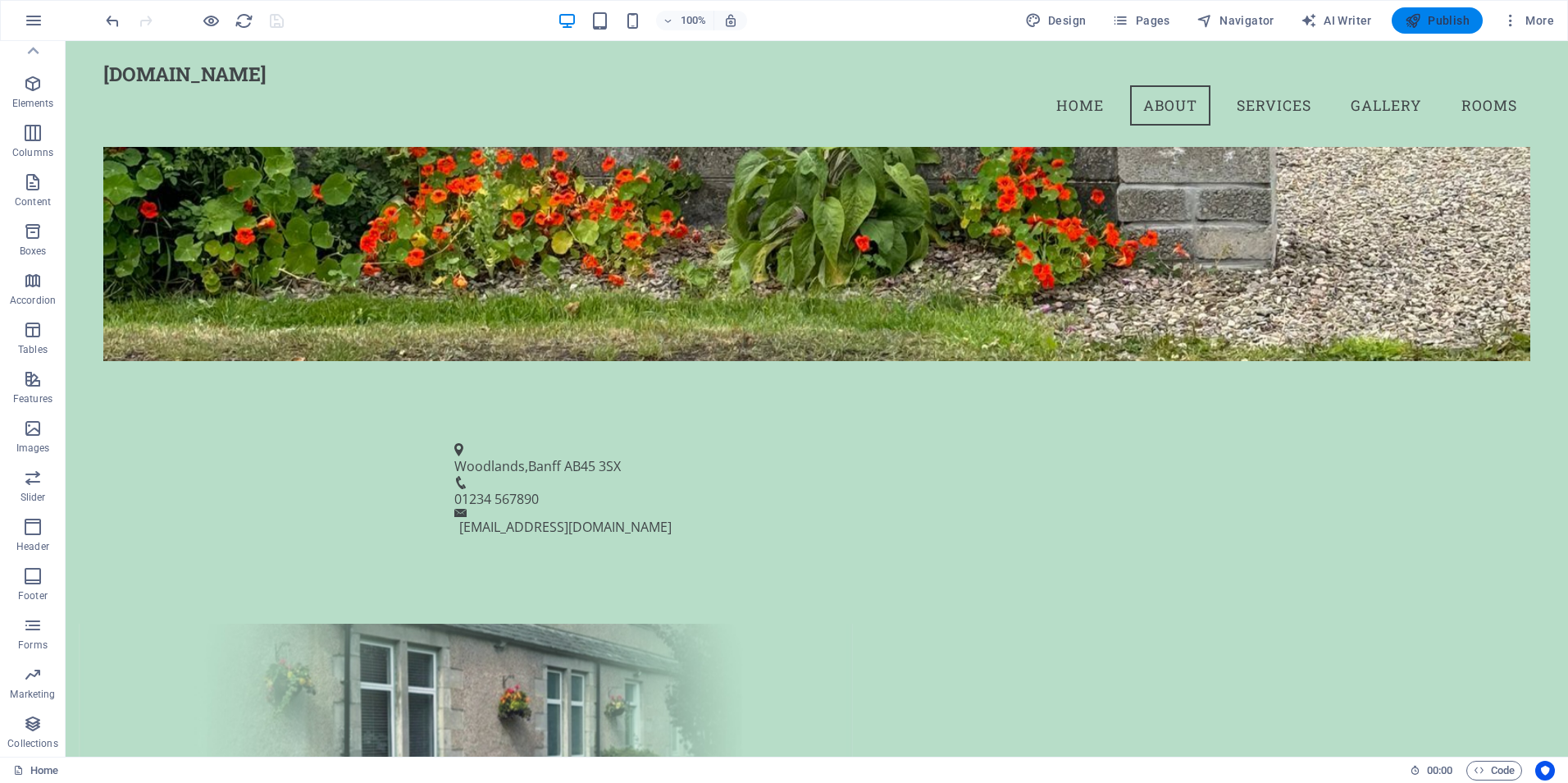
click at [1436, 27] on span "Publish" at bounding box center [1437, 20] width 64 height 16
